Goal: Task Accomplishment & Management: Manage account settings

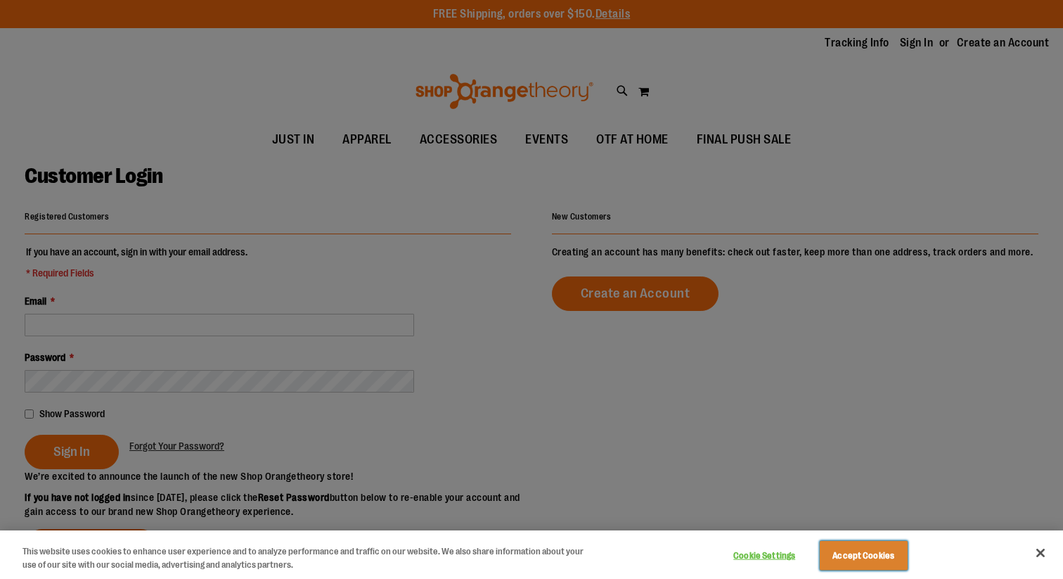
click at [862, 560] on button "Accept Cookies" at bounding box center [864, 556] width 88 height 30
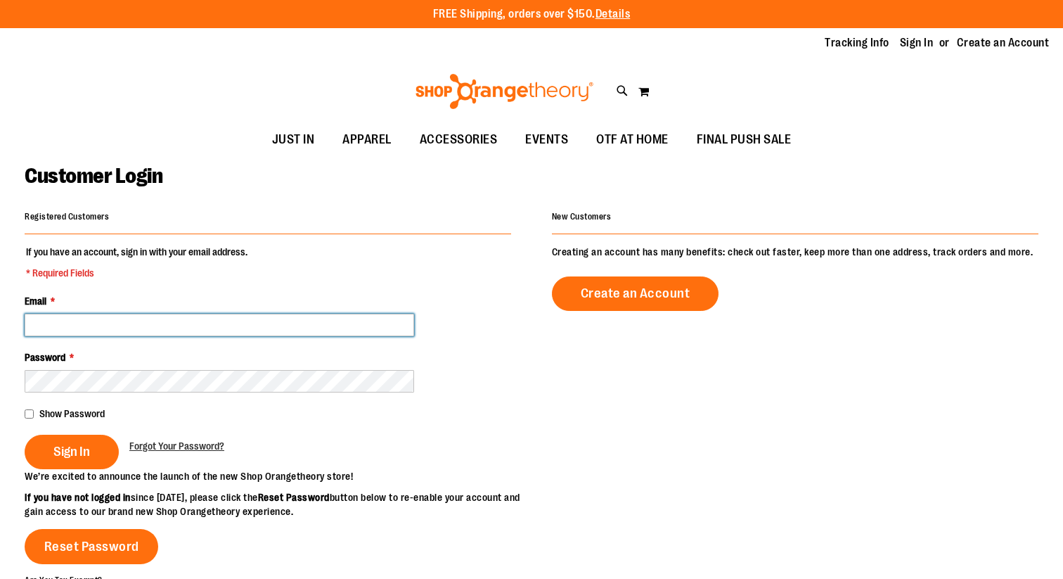
click at [248, 326] on input "Email *" at bounding box center [220, 325] width 390 height 23
click at [215, 334] on input "Email *" at bounding box center [220, 325] width 390 height 23
click at [154, 321] on input "Email *" at bounding box center [220, 325] width 390 height 23
click at [239, 323] on input "Email *" at bounding box center [220, 325] width 390 height 23
type input "**********"
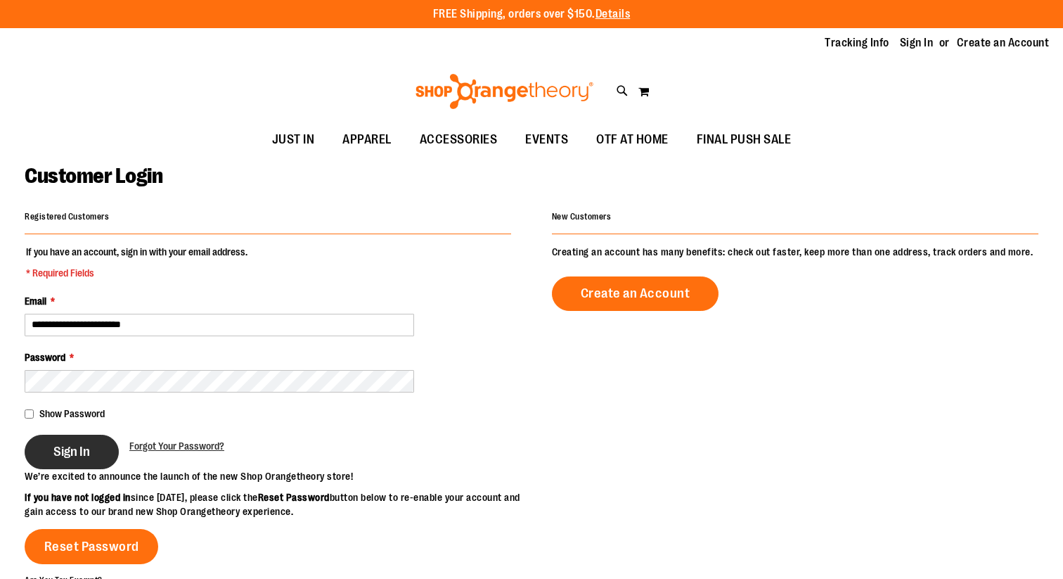
click at [65, 449] on span "Sign In" at bounding box center [71, 451] width 37 height 15
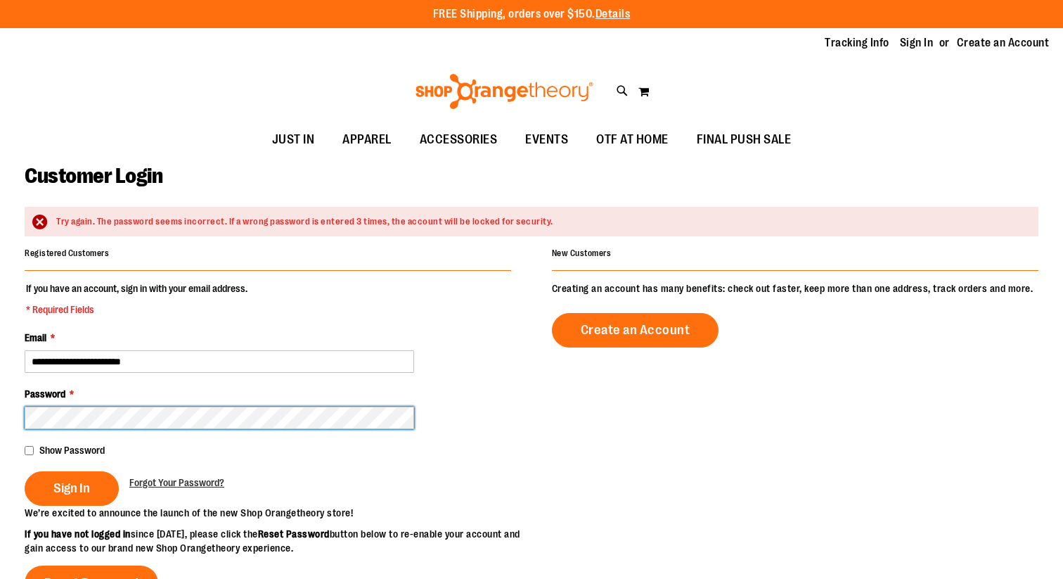
click at [25, 471] on button "Sign In" at bounding box center [72, 488] width 94 height 34
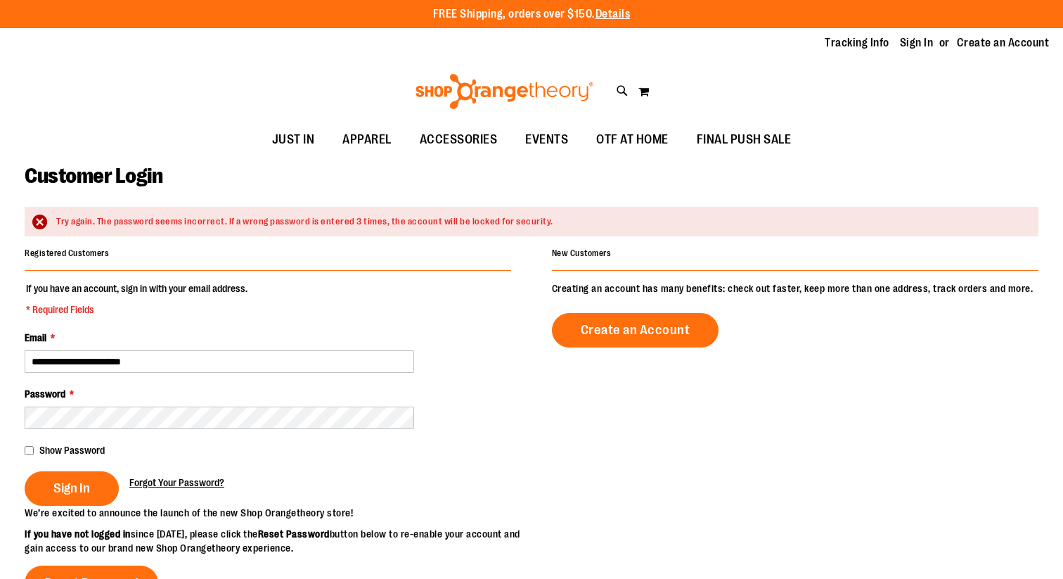
click at [210, 481] on span "Forgot Your Password?" at bounding box center [176, 482] width 95 height 11
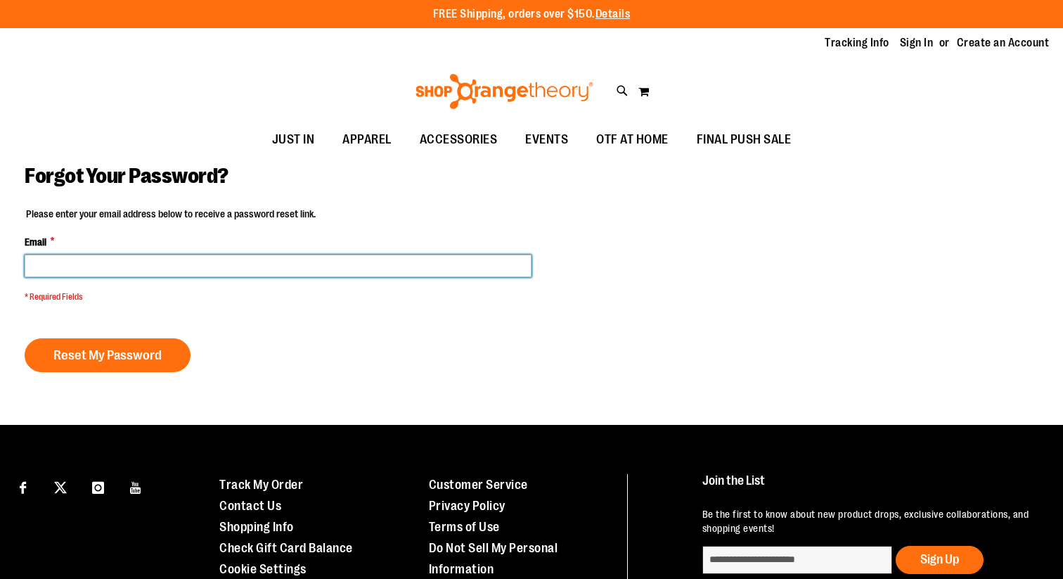
click at [333, 264] on input "Email *" at bounding box center [278, 266] width 507 height 23
type input "**********"
click at [25, 338] on button "Reset My Password" at bounding box center [108, 355] width 166 height 34
